Goal: Book appointment/travel/reservation

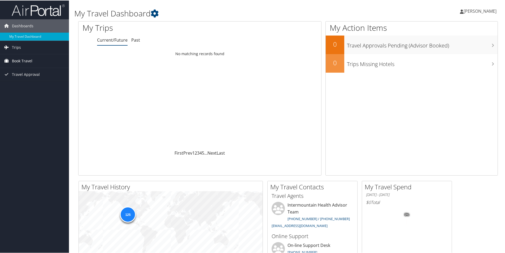
click at [19, 58] on span "Book Travel" at bounding box center [22, 60] width 20 height 13
click at [20, 46] on span "Trips" at bounding box center [16, 46] width 9 height 13
click at [18, 82] on span "Book Travel" at bounding box center [22, 84] width 20 height 13
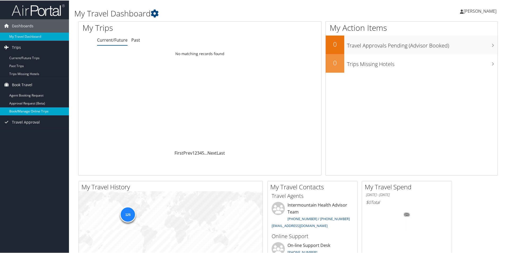
click at [17, 109] on link "Book/Manage Online Trips" at bounding box center [34, 111] width 69 height 8
